Goal: Information Seeking & Learning: Find specific page/section

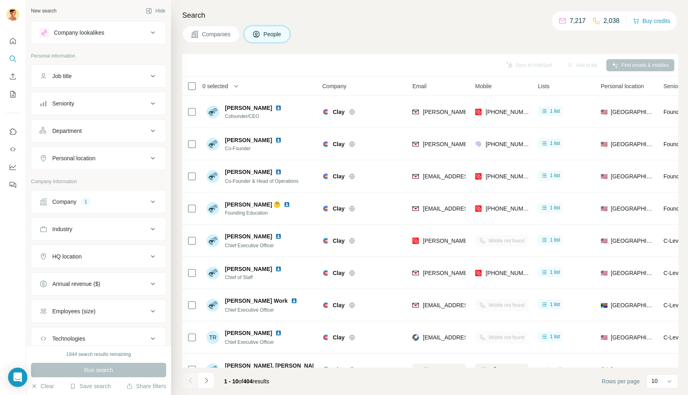
click at [202, 33] on span "Companies" at bounding box center [216, 34] width 29 height 8
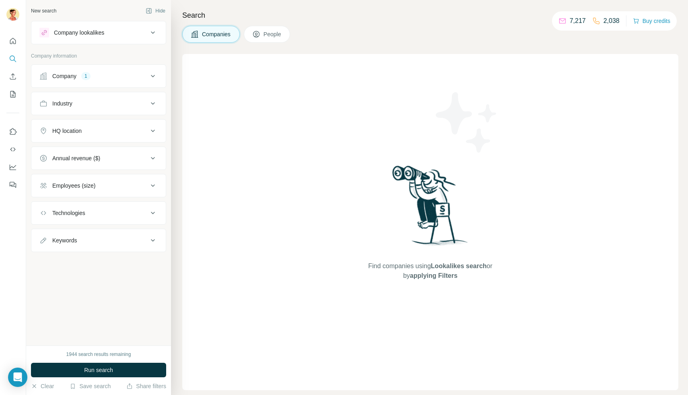
click at [270, 30] on button "People" at bounding box center [267, 34] width 47 height 17
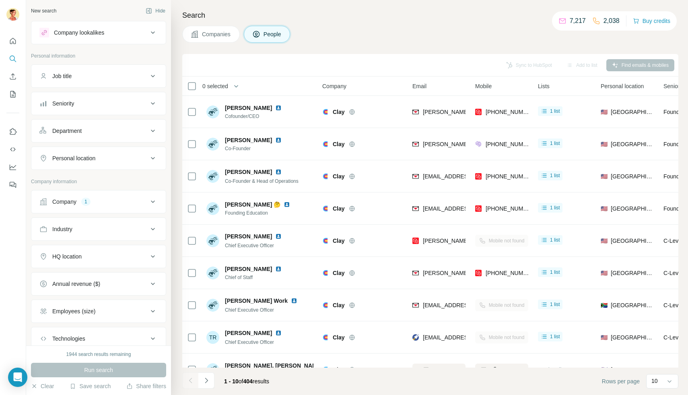
click at [142, 203] on div "Company 1" at bounding box center [93, 202] width 109 height 8
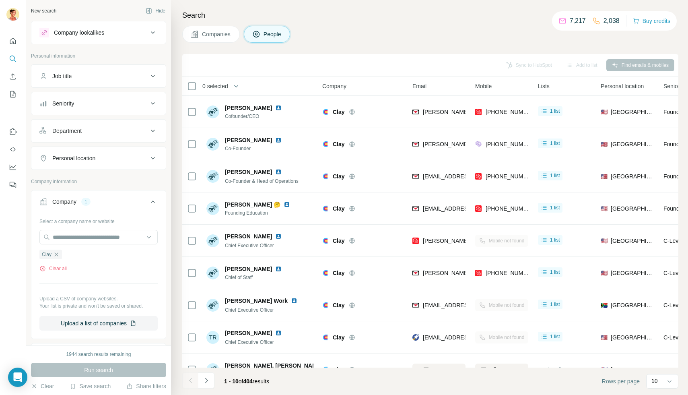
click at [111, 99] on button "Seniority" at bounding box center [98, 103] width 134 height 19
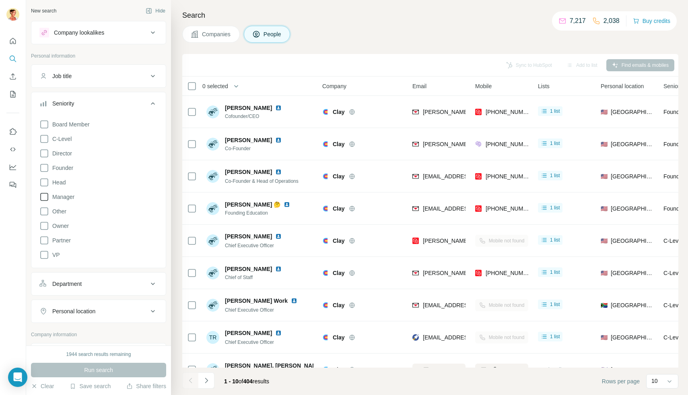
click at [44, 192] on icon at bounding box center [44, 197] width 10 height 10
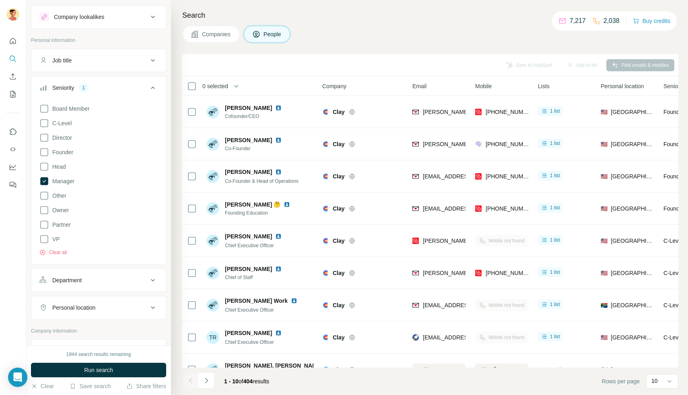
scroll to position [23, 0]
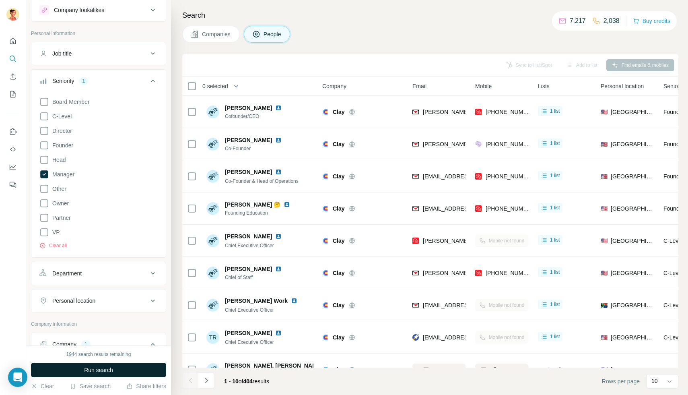
click at [91, 369] on span "Run search" at bounding box center [98, 370] width 29 height 8
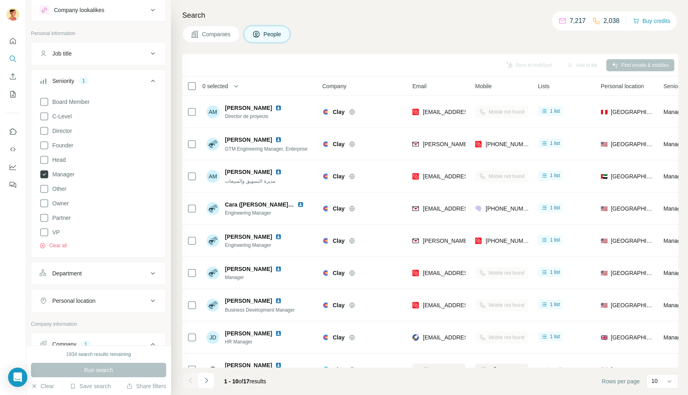
click at [44, 175] on icon at bounding box center [44, 174] width 8 height 8
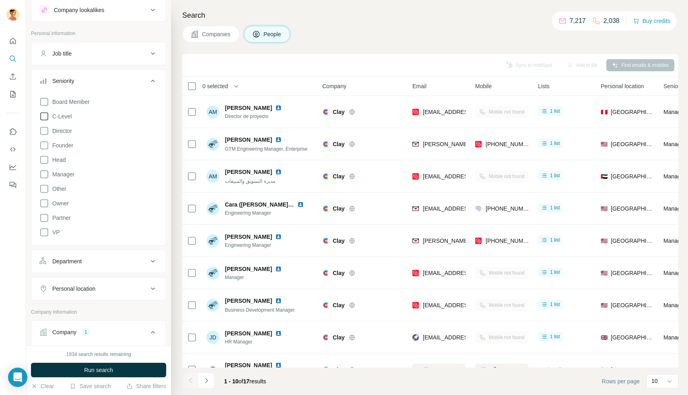
click at [44, 117] on icon at bounding box center [44, 116] width 10 height 10
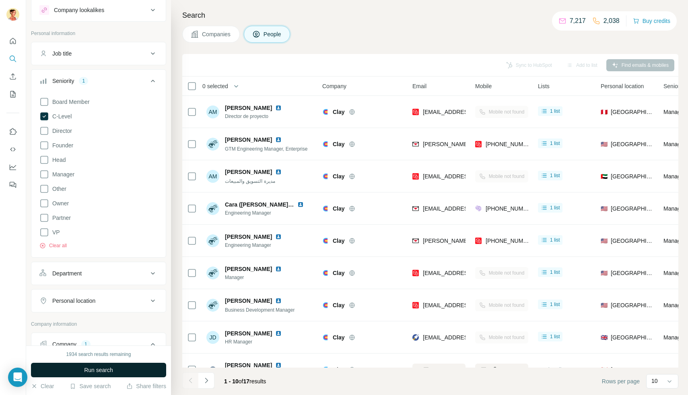
click at [96, 371] on span "Run search" at bounding box center [98, 370] width 29 height 8
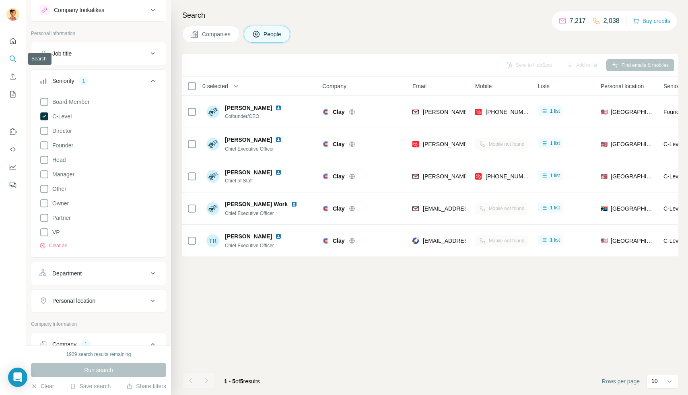
click at [18, 60] on button "Search" at bounding box center [12, 58] width 13 height 14
click at [16, 59] on icon "Search" at bounding box center [13, 59] width 8 height 8
click at [15, 40] on icon "Quick start" at bounding box center [13, 41] width 6 height 6
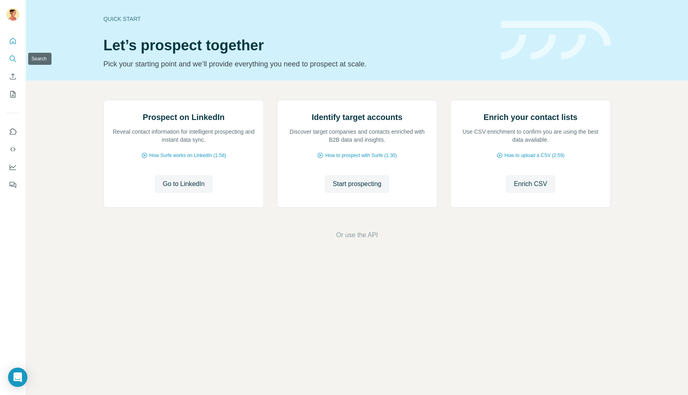
click at [15, 60] on icon "Search" at bounding box center [13, 59] width 8 height 8
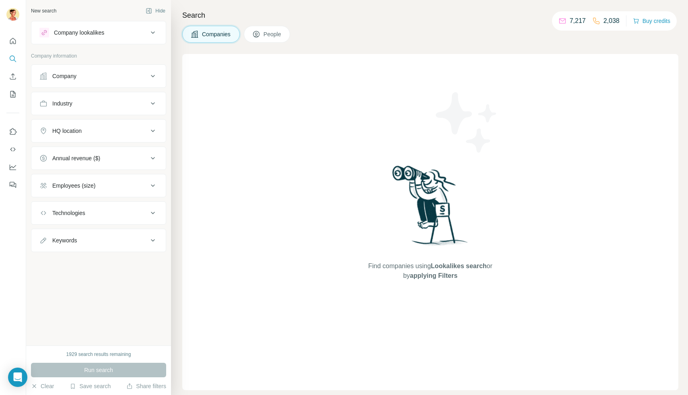
click at [86, 78] on div "Company" at bounding box center [93, 76] width 109 height 8
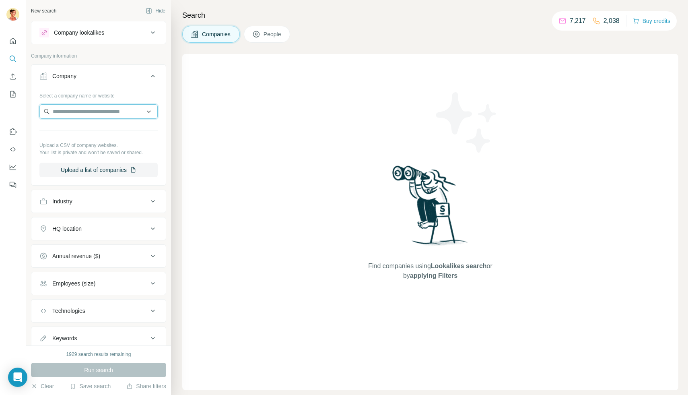
click at [72, 111] on input "text" at bounding box center [98, 111] width 118 height 14
type input "*********"
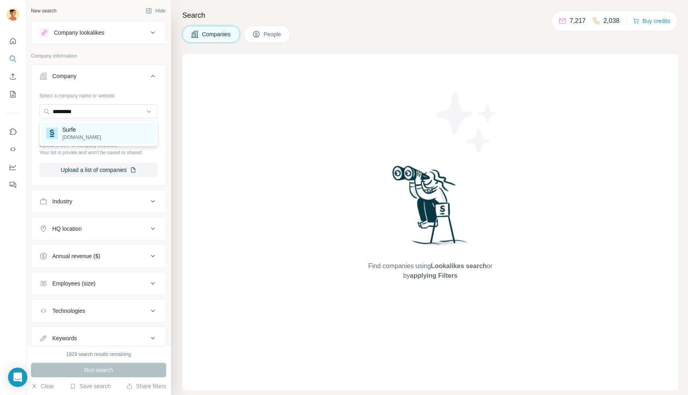
click at [93, 133] on div "Surfe [DOMAIN_NAME]" at bounding box center [98, 133] width 114 height 22
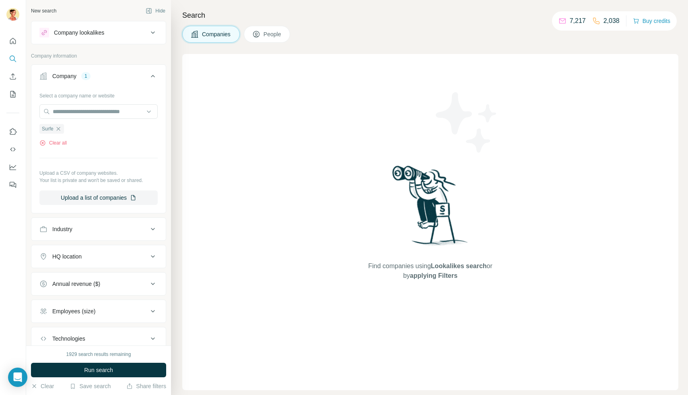
click at [263, 31] on button "People" at bounding box center [267, 34] width 47 height 17
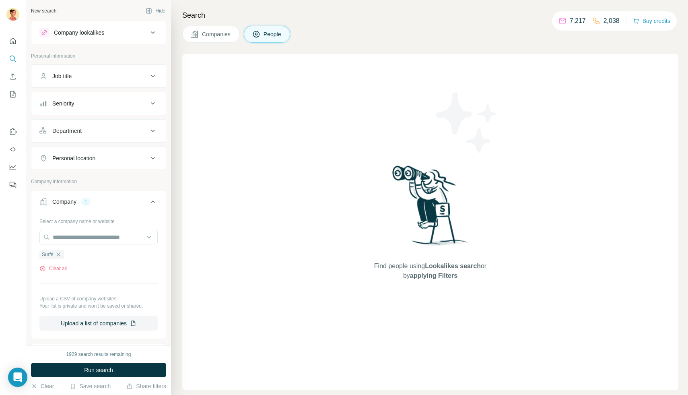
click at [124, 165] on button "Personal location" at bounding box center [98, 157] width 134 height 19
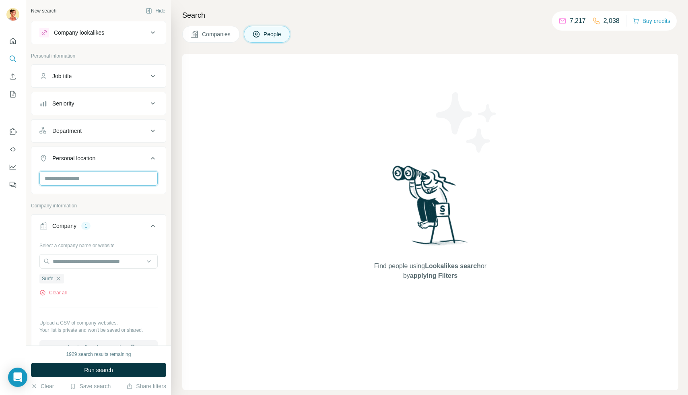
click at [119, 177] on input "text" at bounding box center [98, 178] width 118 height 14
type input "****"
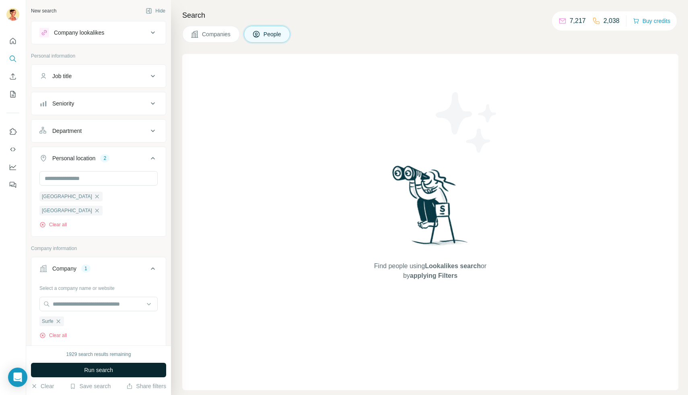
click at [112, 371] on span "Run search" at bounding box center [98, 370] width 29 height 8
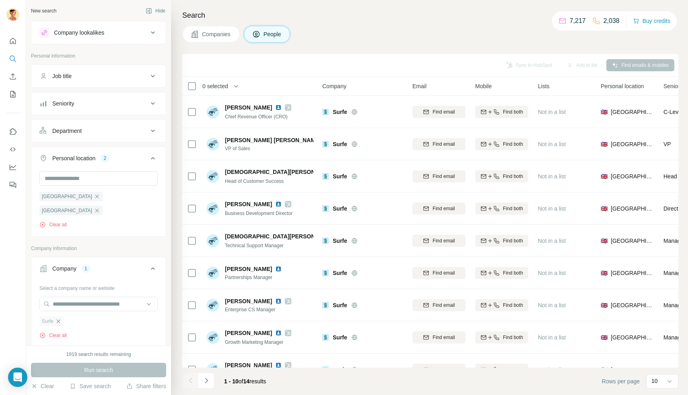
click at [59, 318] on icon "button" at bounding box center [58, 321] width 6 height 6
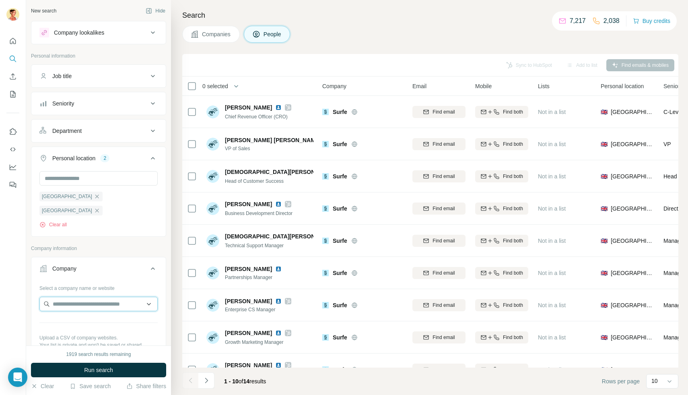
click at [71, 297] on input "text" at bounding box center [98, 304] width 118 height 14
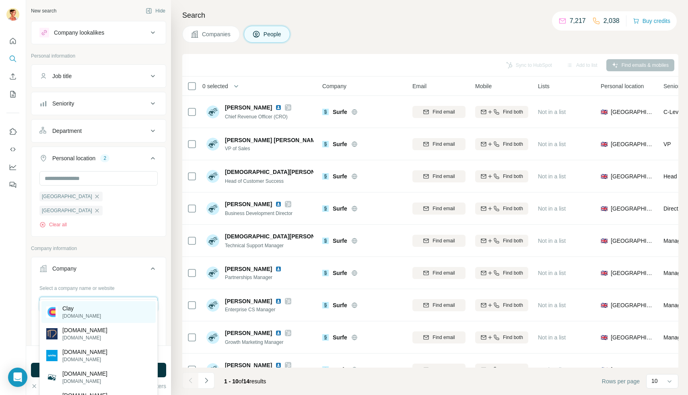
type input "********"
click at [93, 312] on div "Clay [DOMAIN_NAME]" at bounding box center [98, 312] width 114 height 22
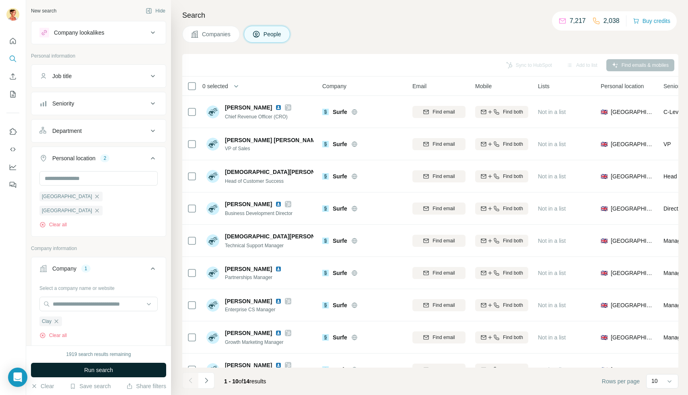
click at [91, 374] on button "Run search" at bounding box center [98, 369] width 135 height 14
